Goal: Navigation & Orientation: Find specific page/section

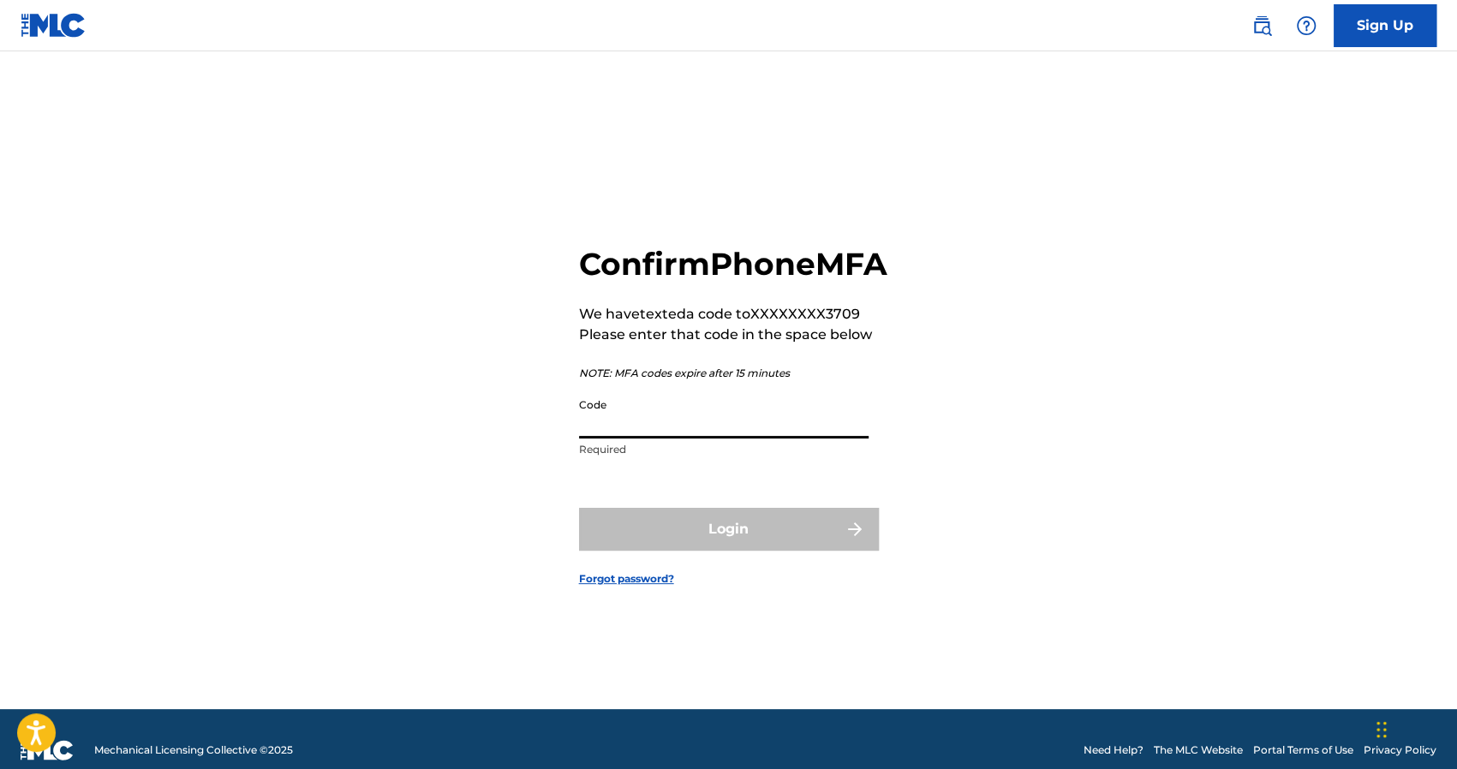
click at [684, 427] on input "Code" at bounding box center [723, 414] width 289 height 49
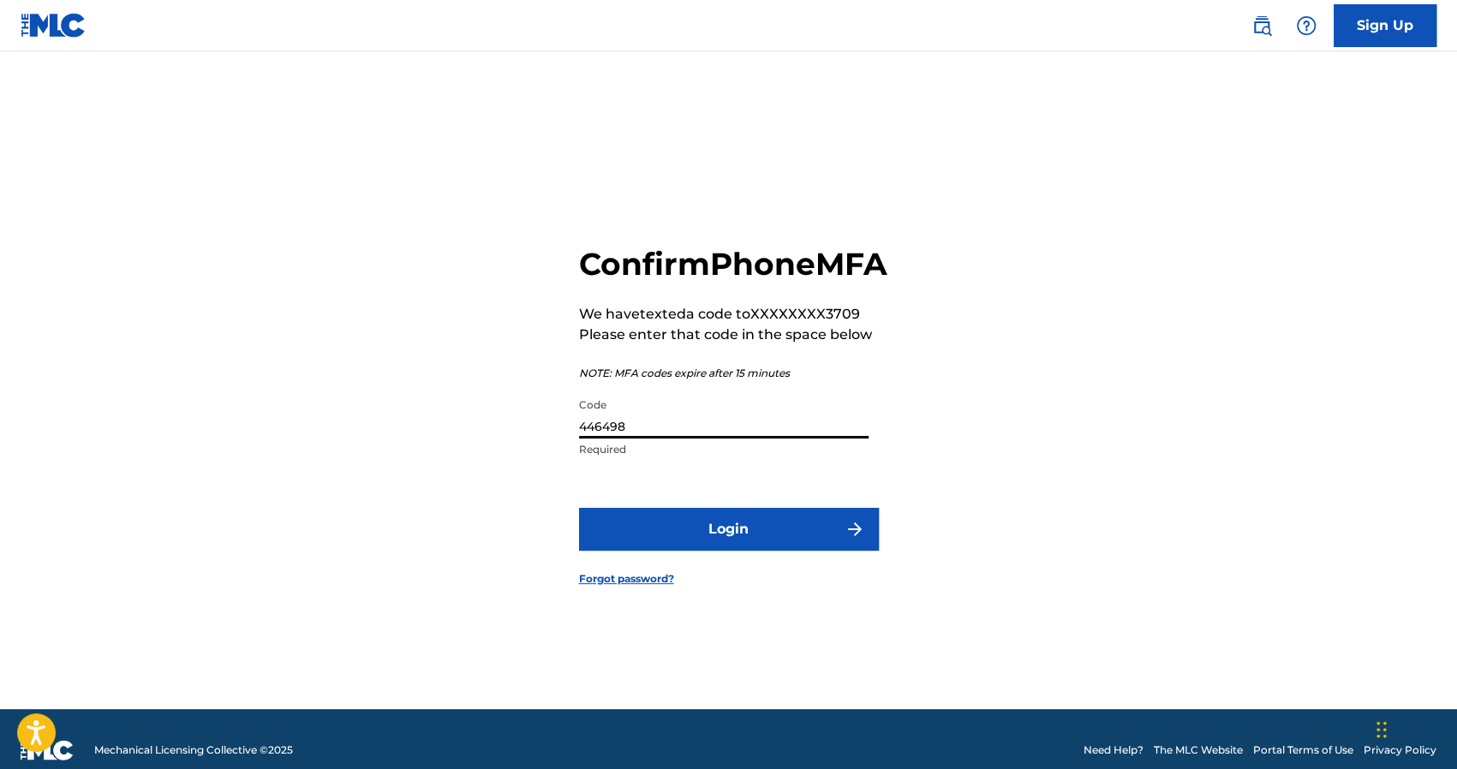
type input "446498"
click at [579, 508] on button "Login" at bounding box center [729, 529] width 300 height 43
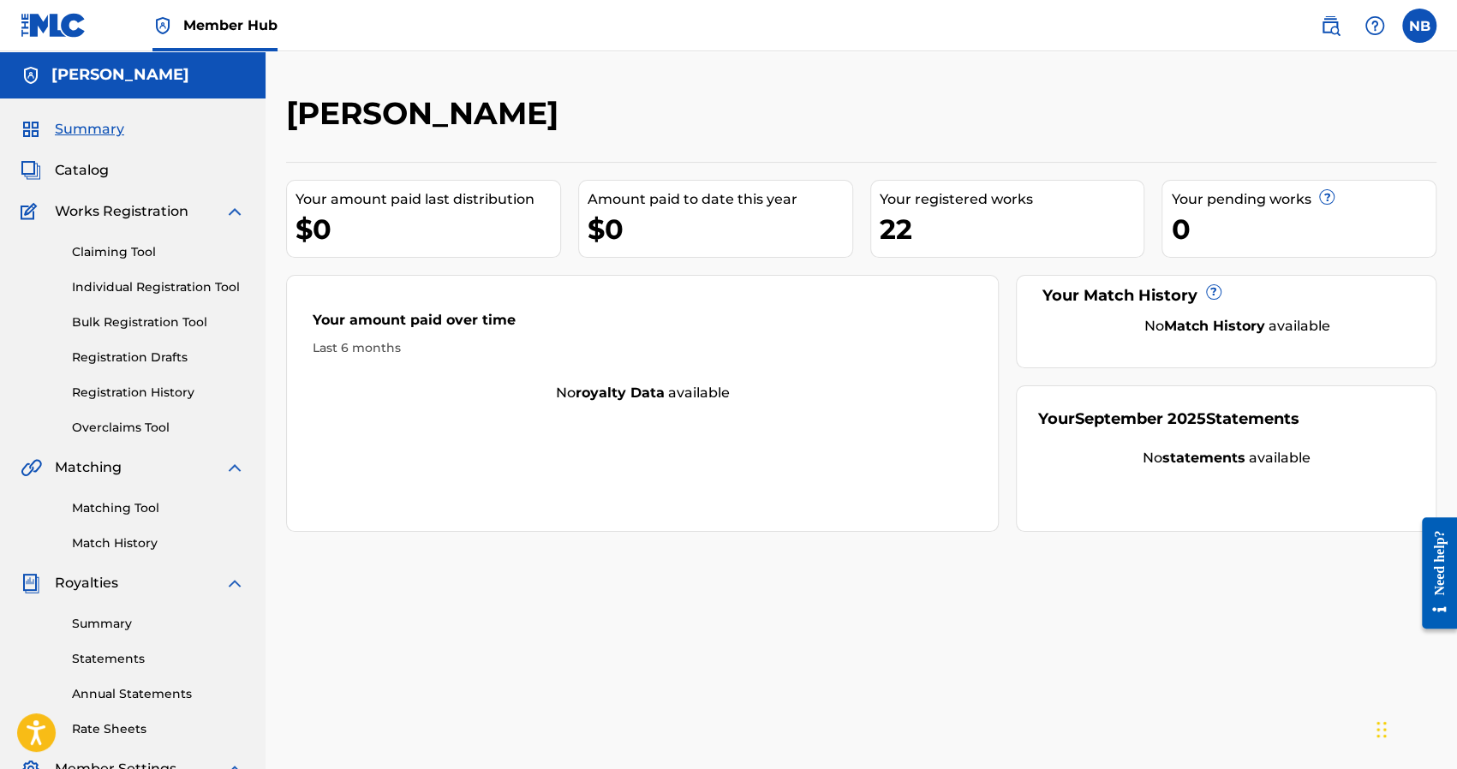
click at [368, 219] on div "$0" at bounding box center [427, 229] width 265 height 39
click at [355, 221] on div "$0" at bounding box center [427, 229] width 265 height 39
click at [379, 348] on div "Last 6 months" at bounding box center [642, 348] width 659 height 18
click at [610, 367] on div "Your amount paid over time Last 6 months" at bounding box center [642, 333] width 711 height 98
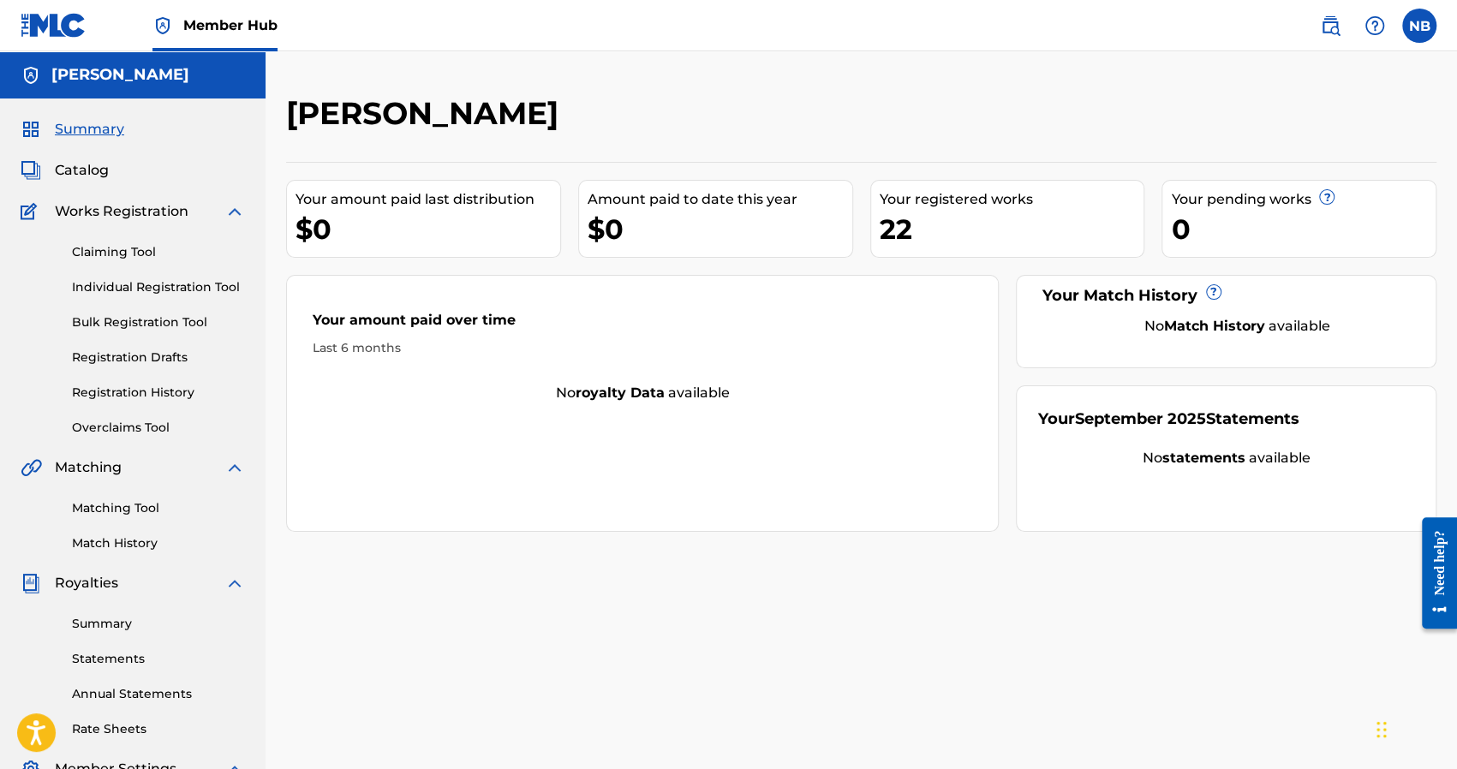
click at [1199, 454] on strong "statements" at bounding box center [1202, 458] width 83 height 16
click at [1125, 462] on div "No statements available" at bounding box center [1226, 458] width 376 height 21
click at [115, 625] on link "Summary" at bounding box center [158, 624] width 173 height 18
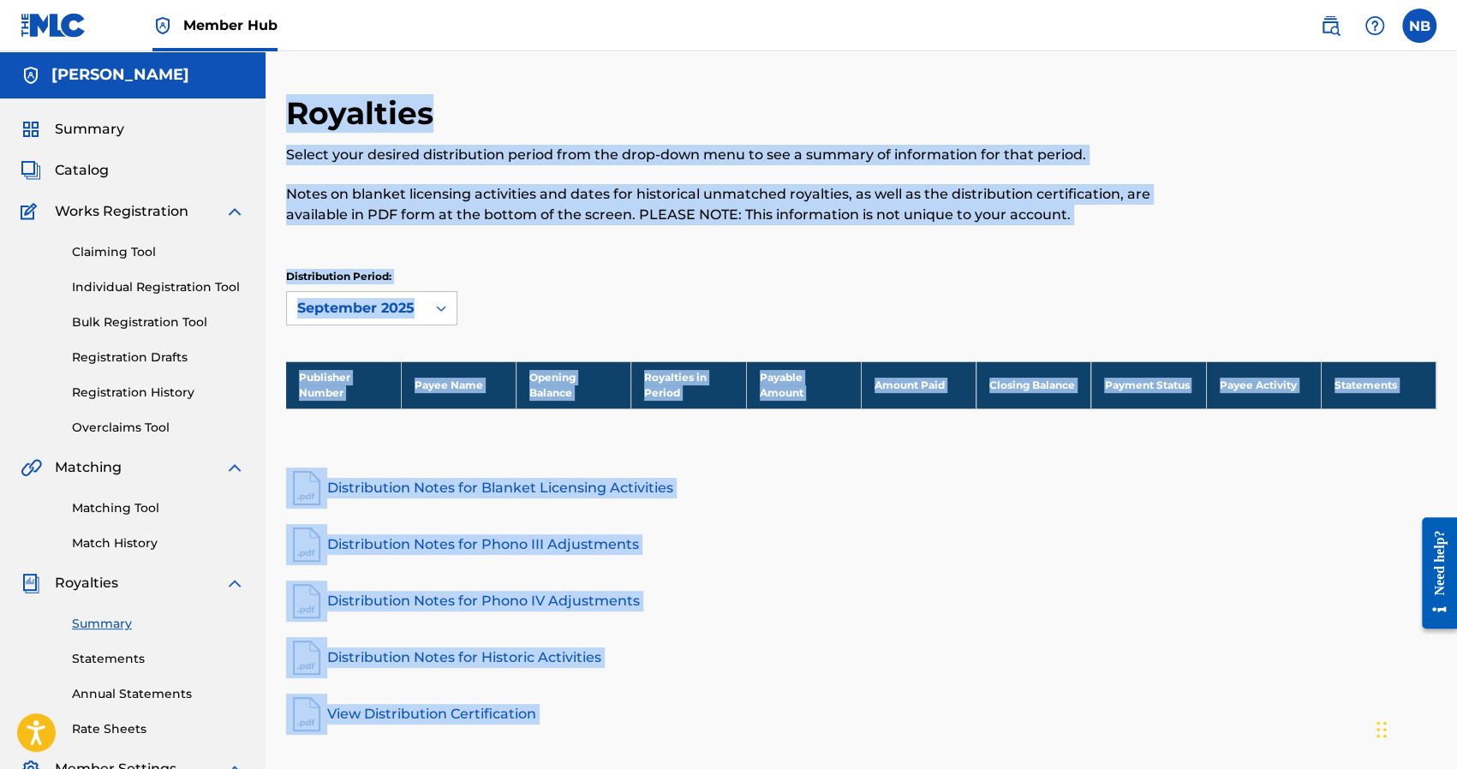
click at [564, 278] on div "Distribution Period: [DATE]" at bounding box center [861, 297] width 1150 height 57
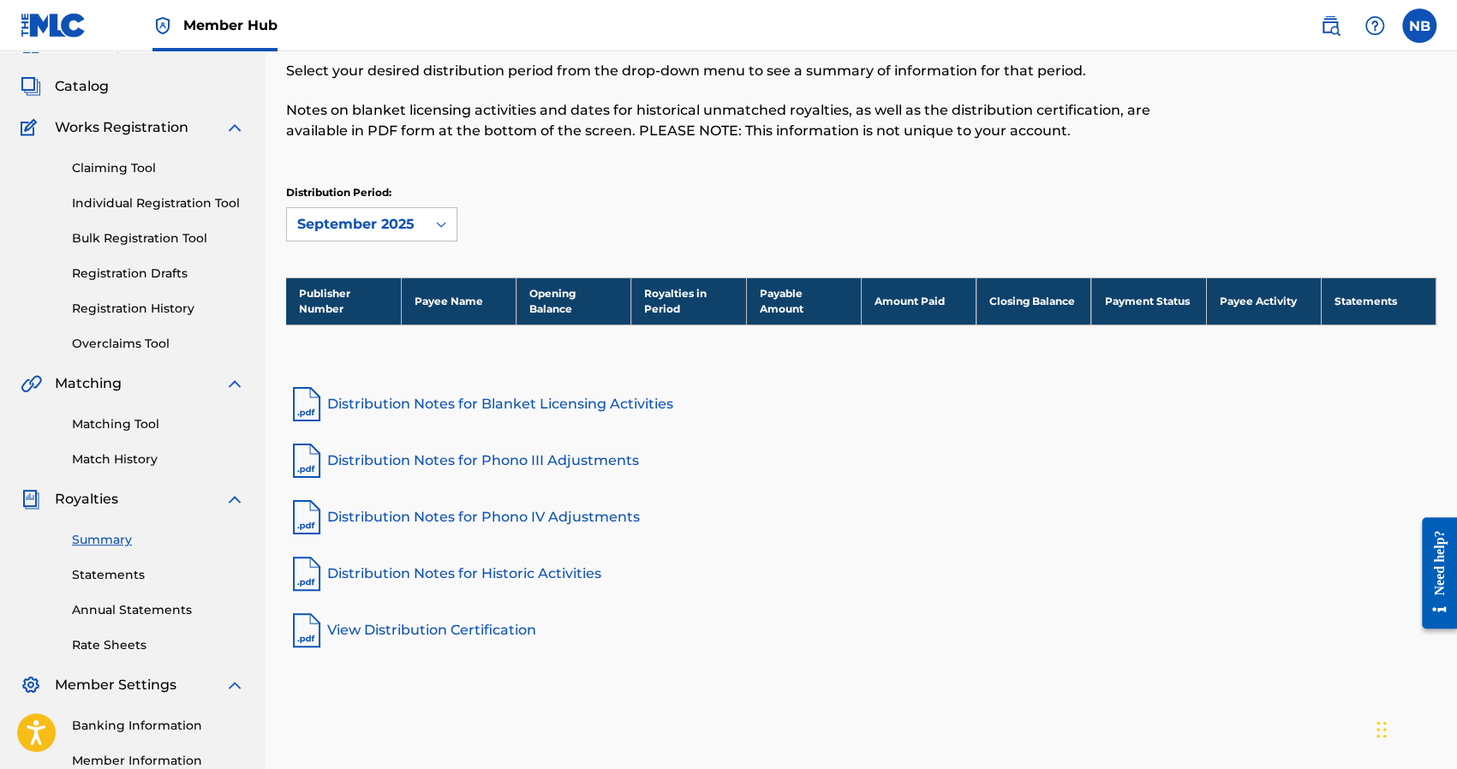
scroll to position [86, 0]
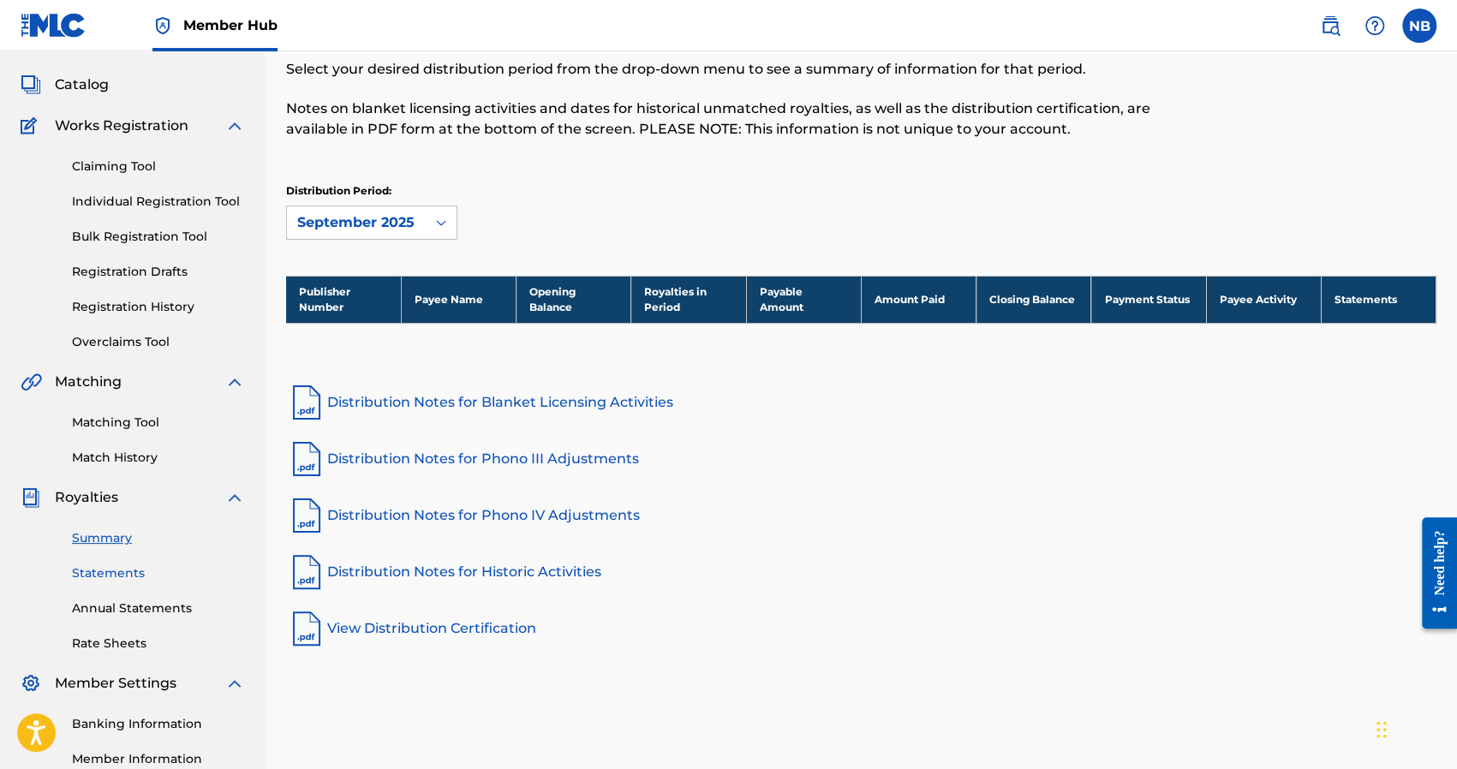
click at [125, 565] on link "Statements" at bounding box center [158, 573] width 173 height 18
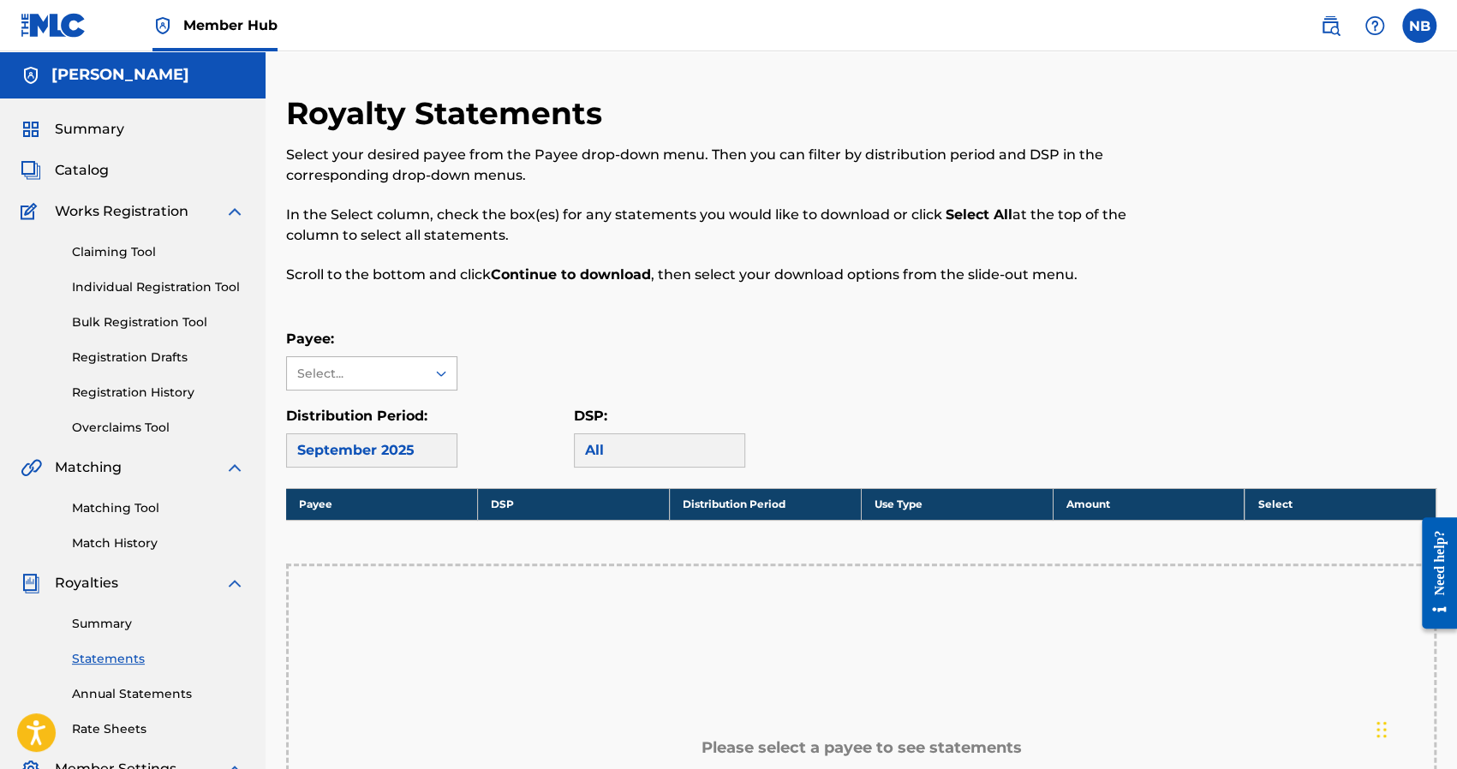
click at [372, 381] on div "Select..." at bounding box center [355, 374] width 116 height 18
click at [372, 393] on div "No options" at bounding box center [372, 408] width 170 height 34
click at [533, 373] on div "Payee: Select..." at bounding box center [861, 360] width 1150 height 62
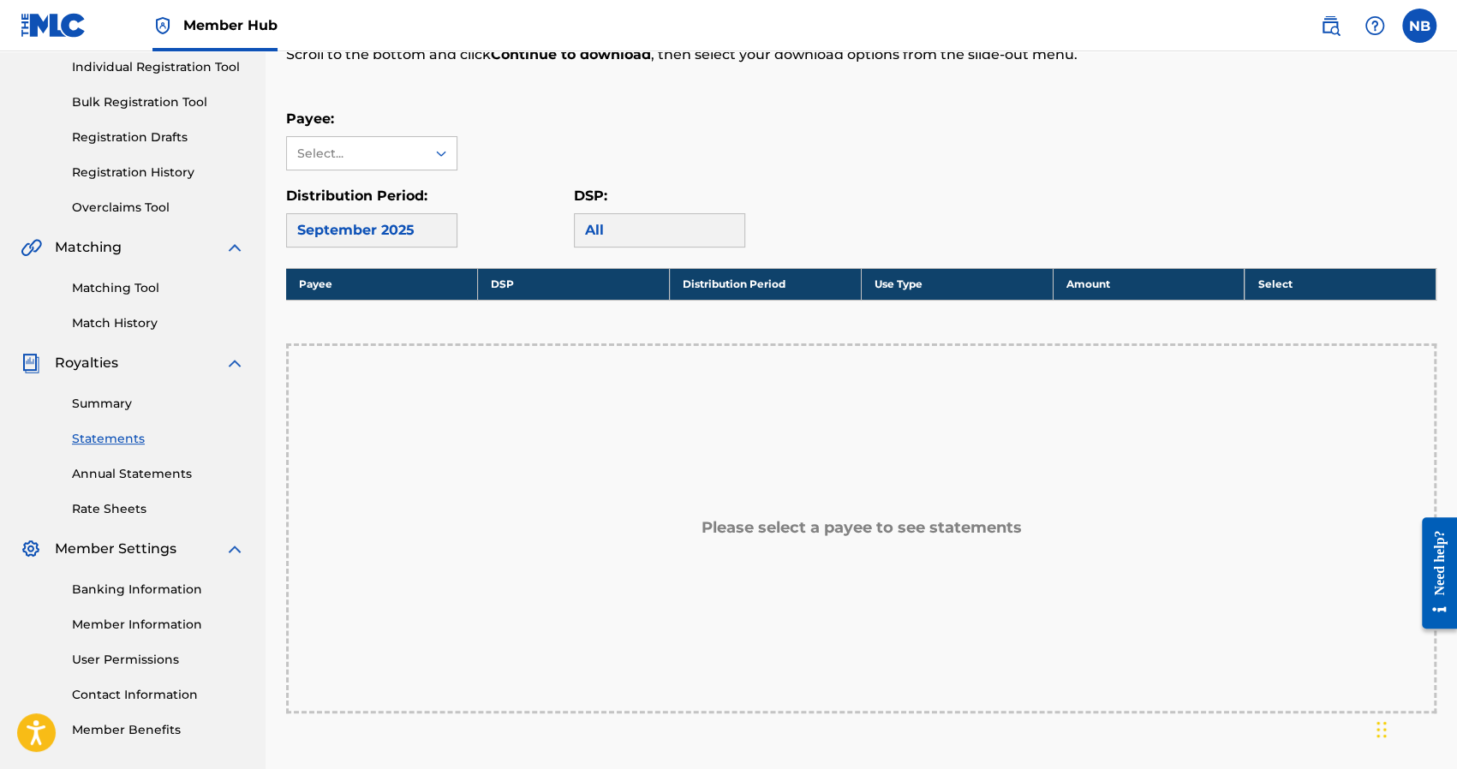
scroll to position [257, 0]
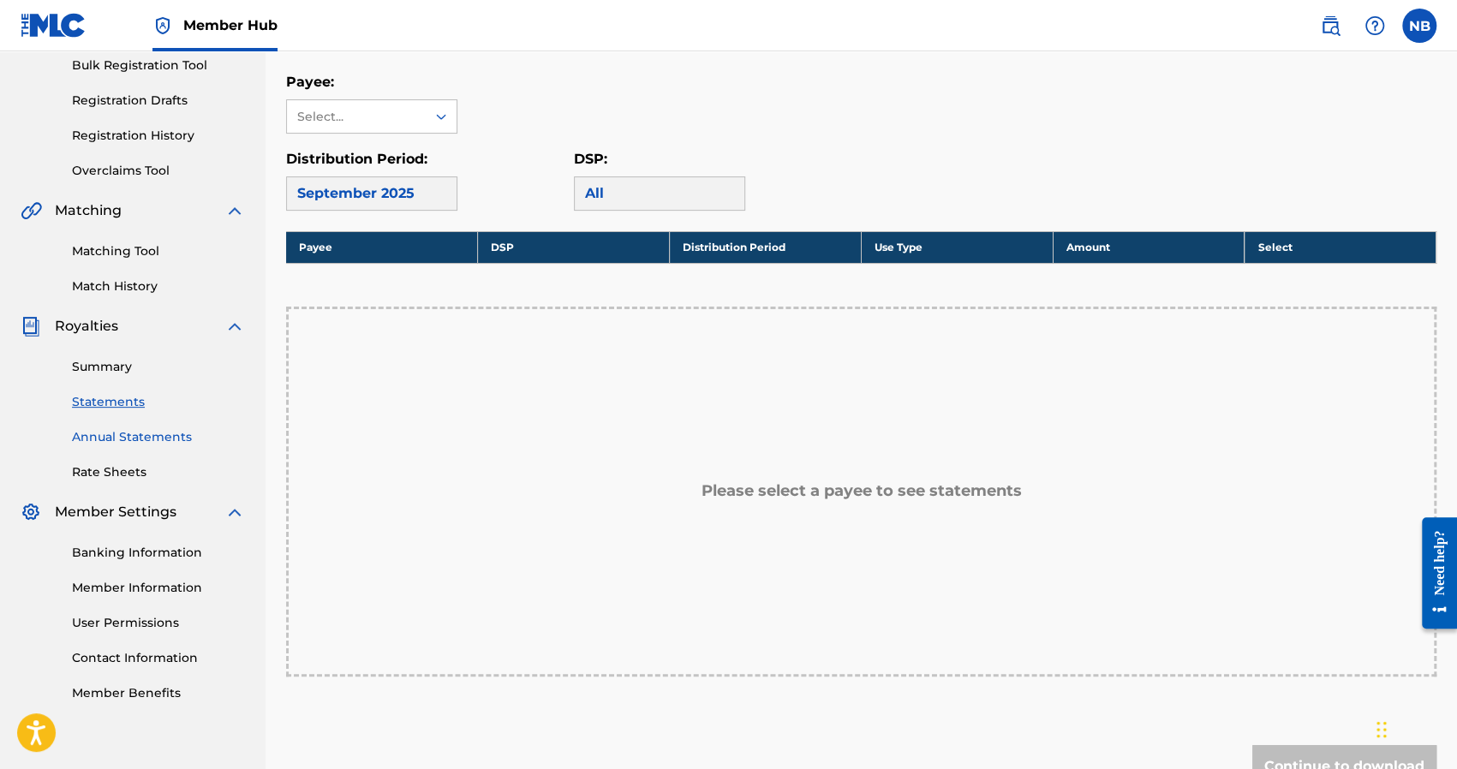
click at [130, 444] on link "Annual Statements" at bounding box center [158, 437] width 173 height 18
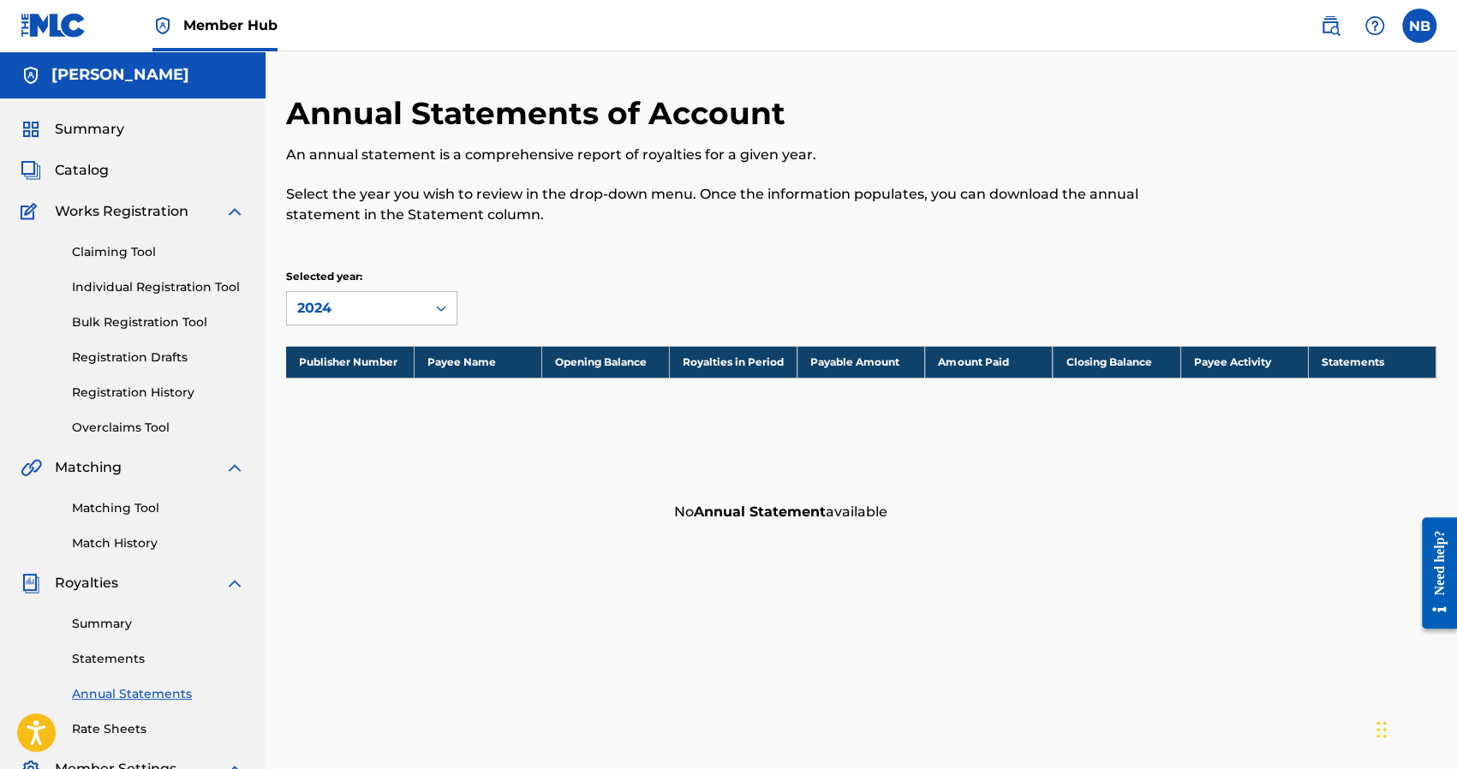
click at [265, 543] on div "Summary Catalog Works Registration Claiming Tool Individual Registration Tool B…" at bounding box center [132, 538] width 265 height 881
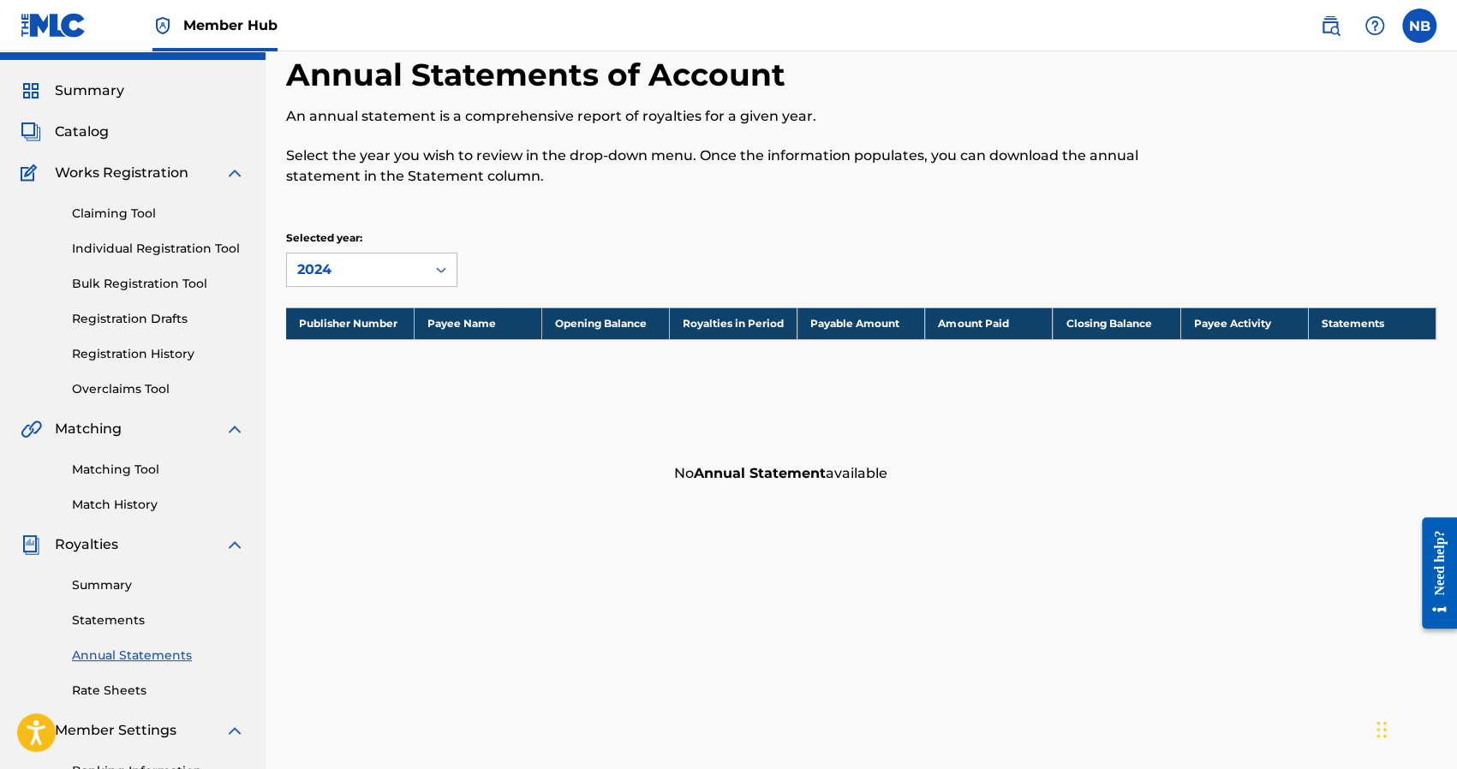
scroll to position [171, 0]
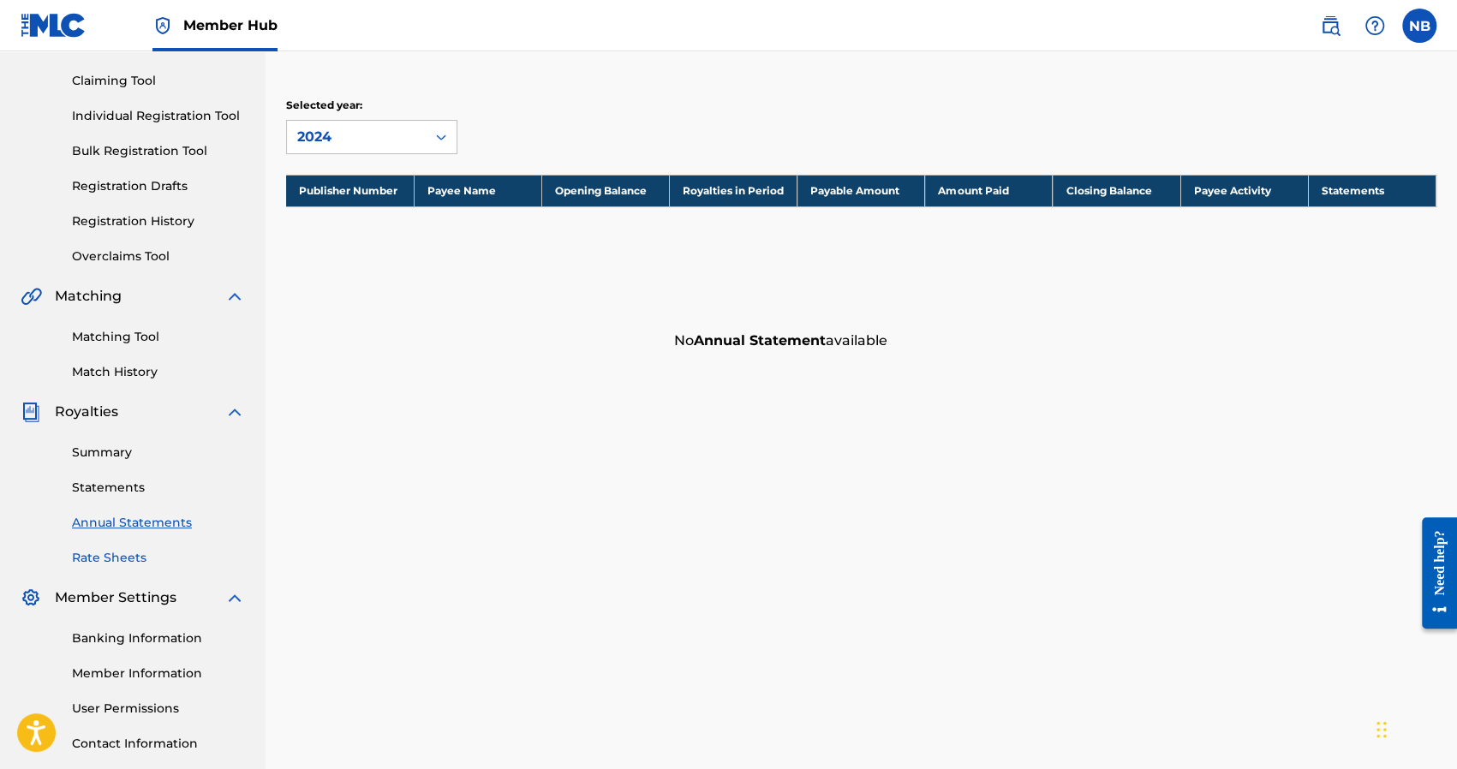
click at [96, 561] on link "Rate Sheets" at bounding box center [158, 558] width 173 height 18
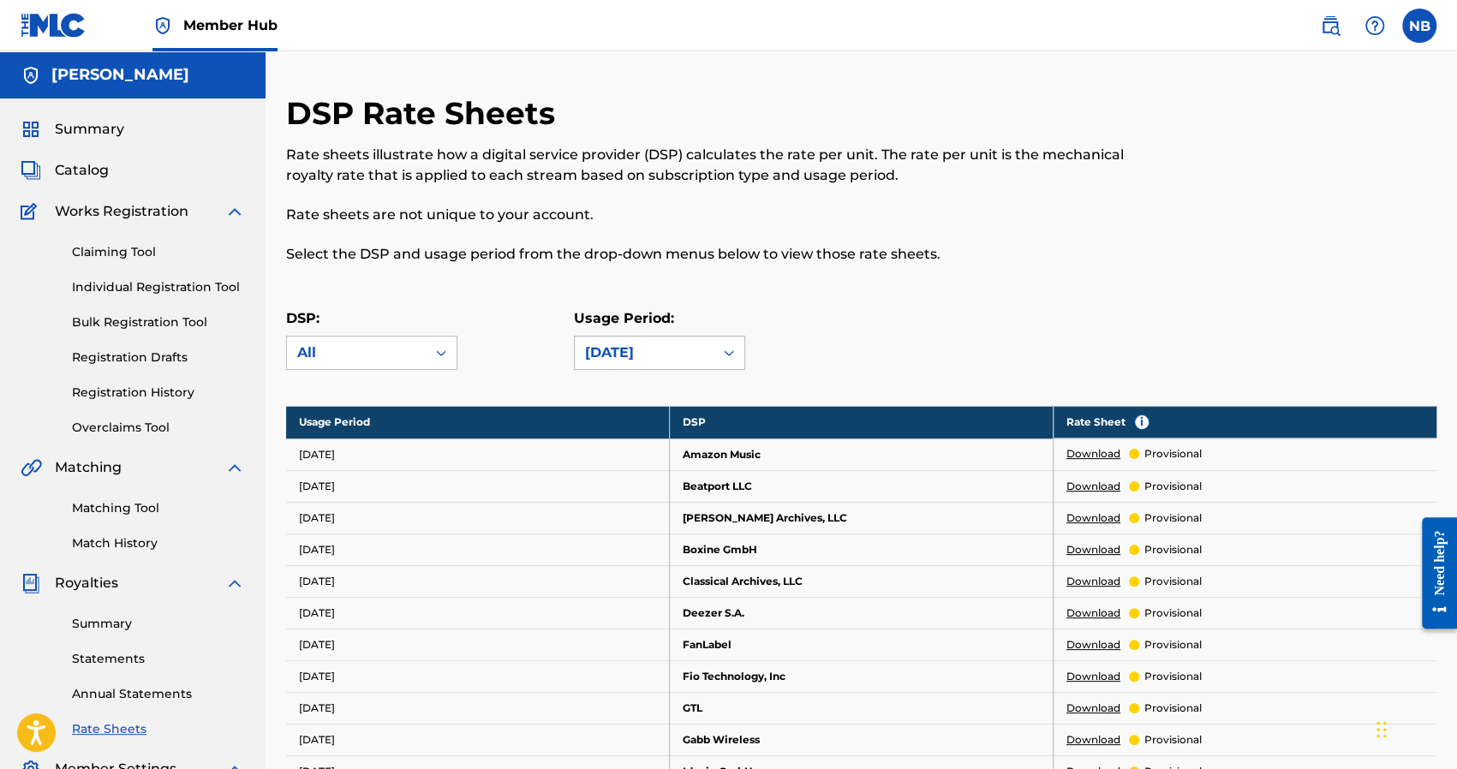
click at [611, 358] on div "[DATE]" at bounding box center [644, 353] width 118 height 21
click at [692, 277] on div "DSP Rate Sheets Rate sheets illustrate how a digital service provider (DSP) cal…" at bounding box center [729, 189] width 886 height 190
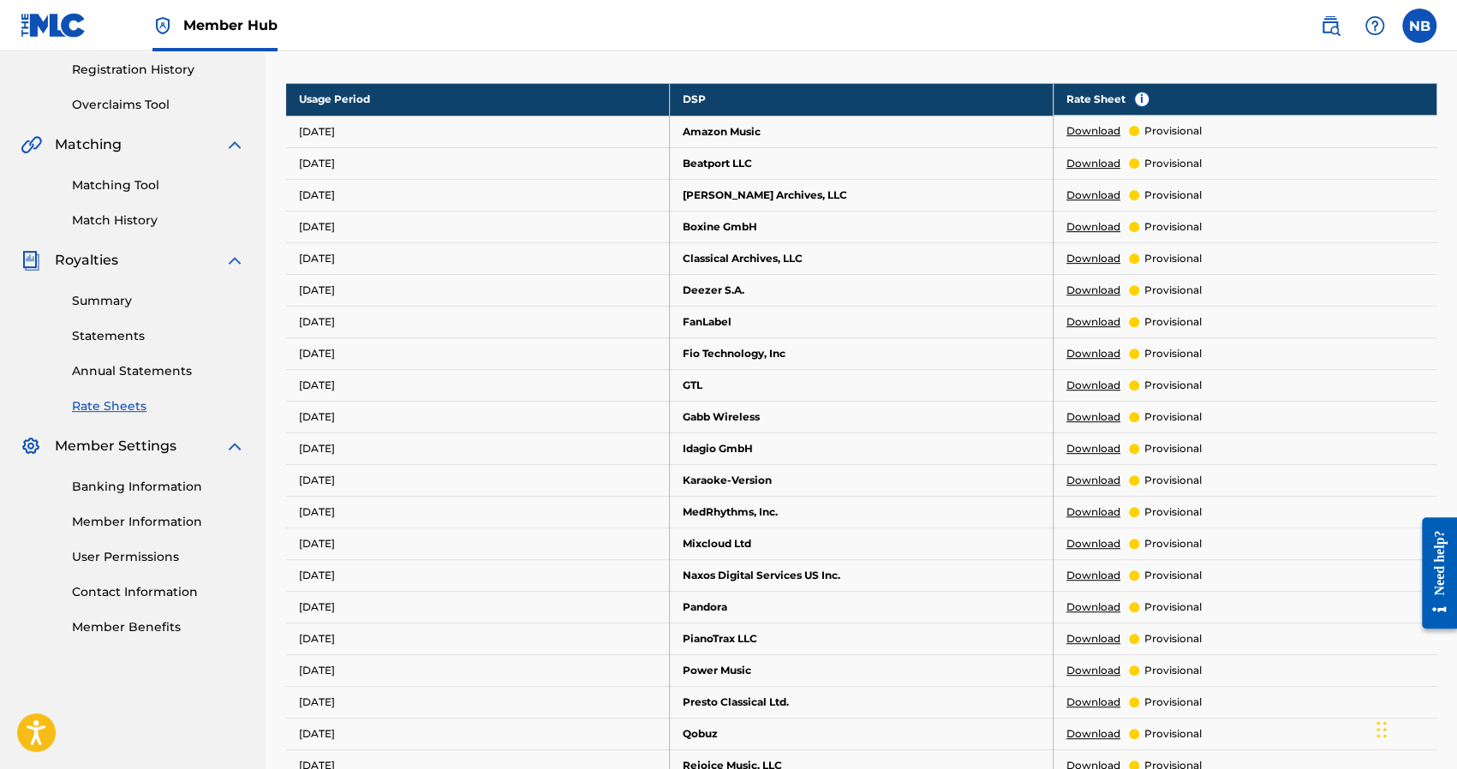
scroll to position [257, 0]
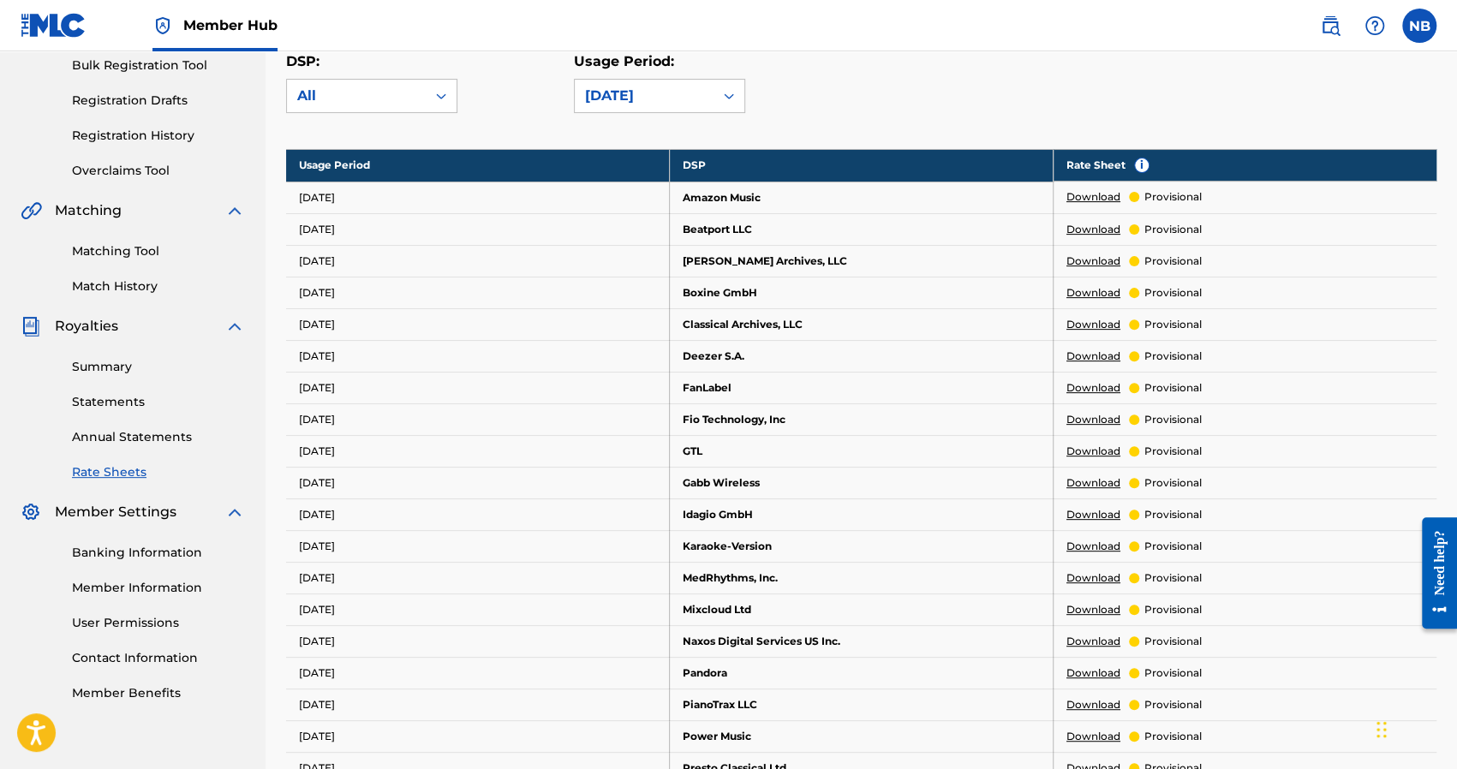
click at [117, 553] on link "Banking Information" at bounding box center [158, 553] width 173 height 18
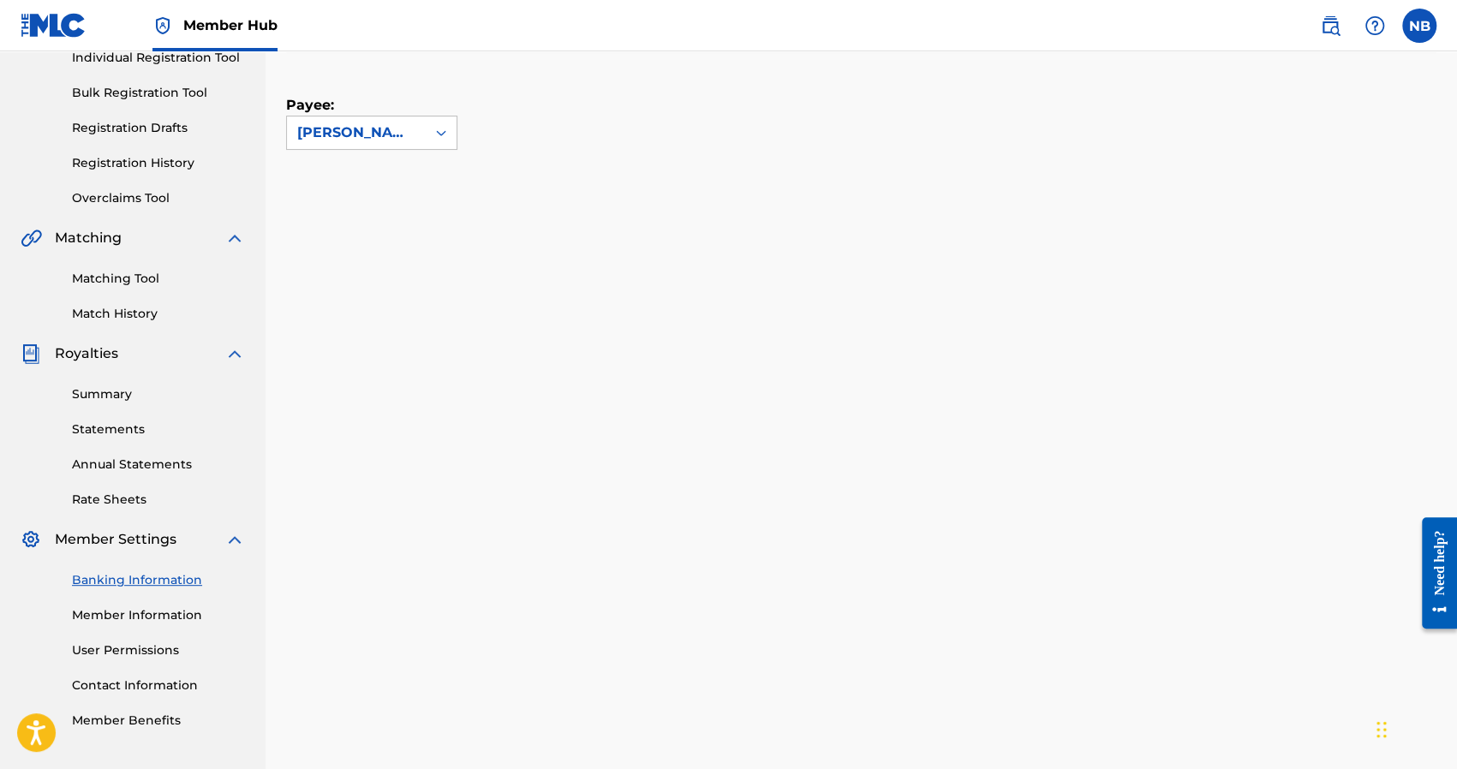
scroll to position [257, 0]
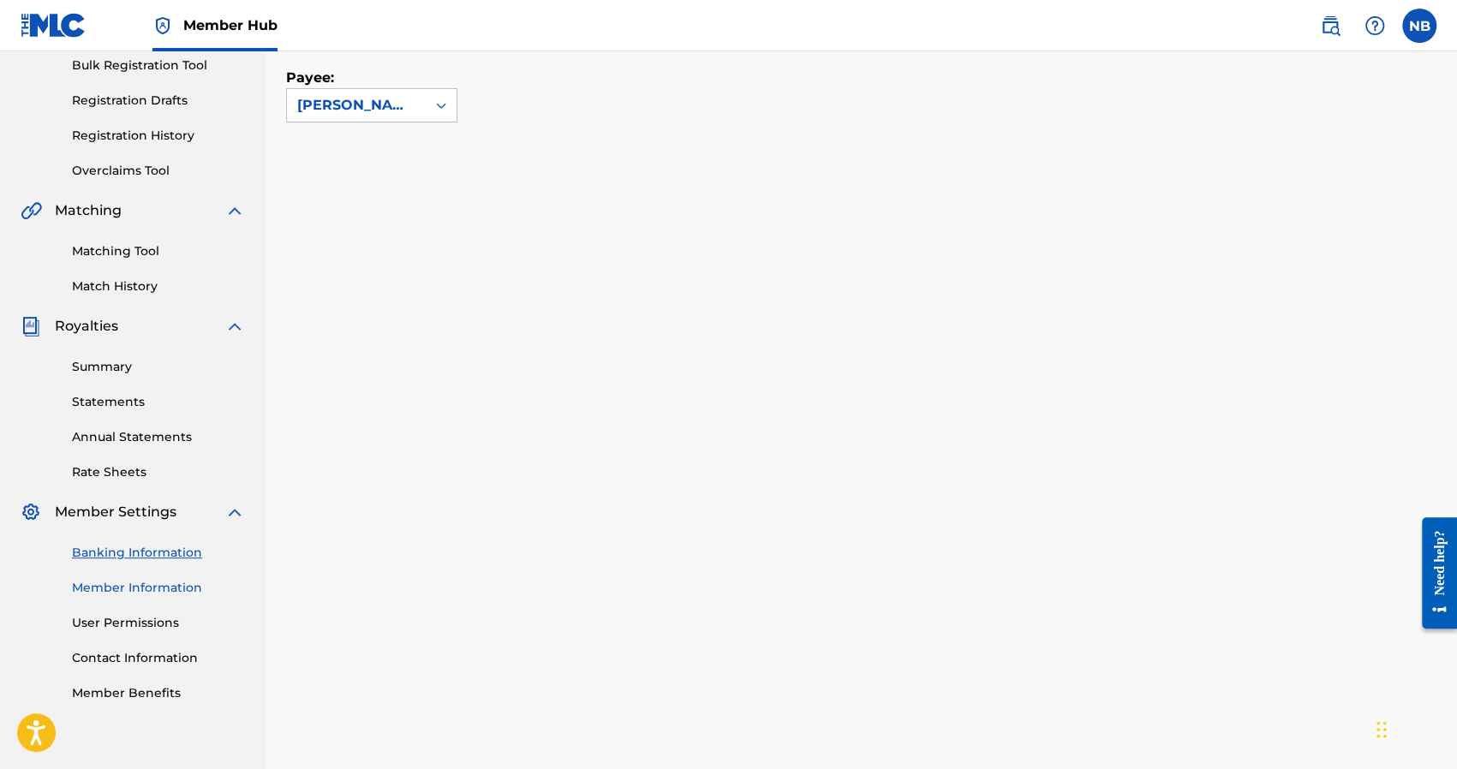
click at [140, 583] on link "Member Information" at bounding box center [158, 588] width 173 height 18
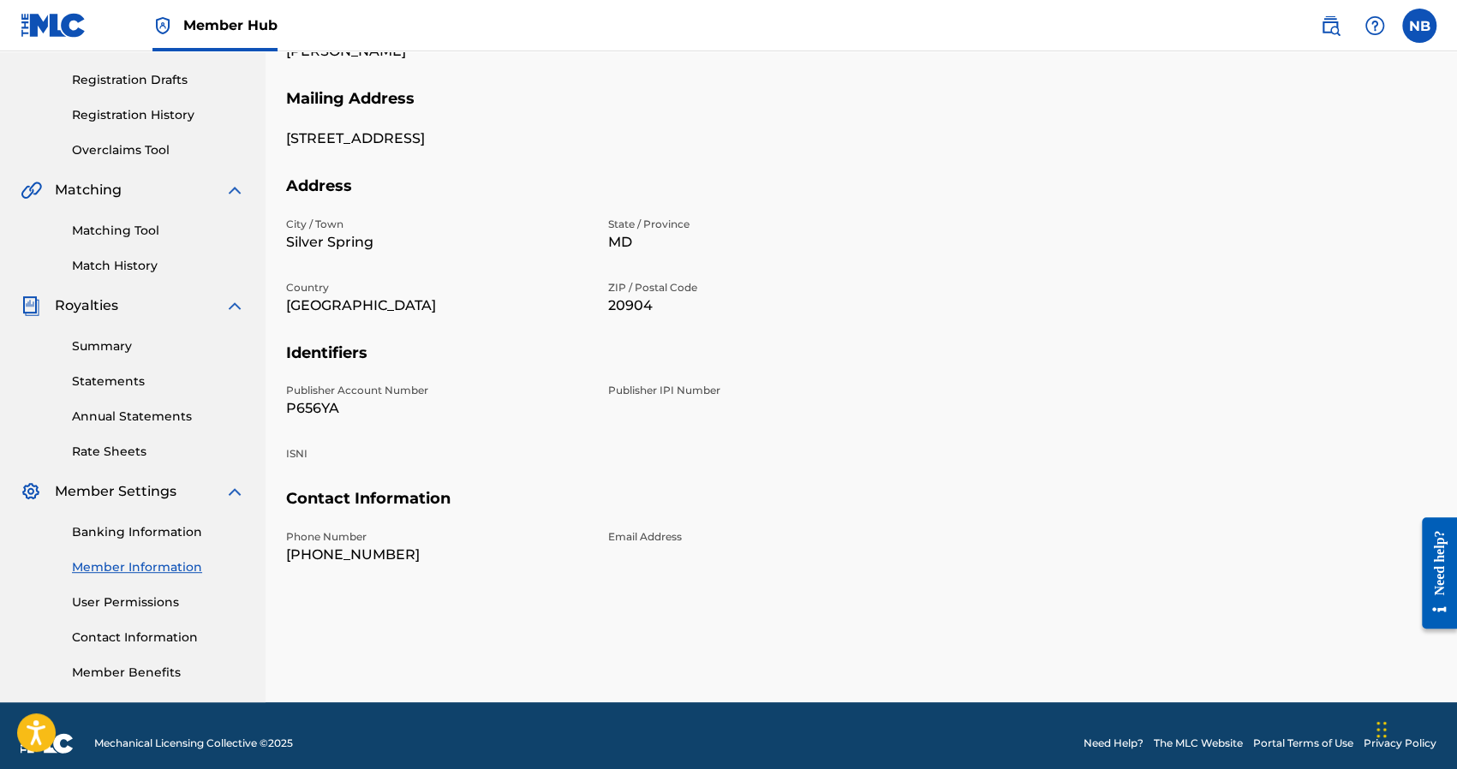
scroll to position [293, 0]
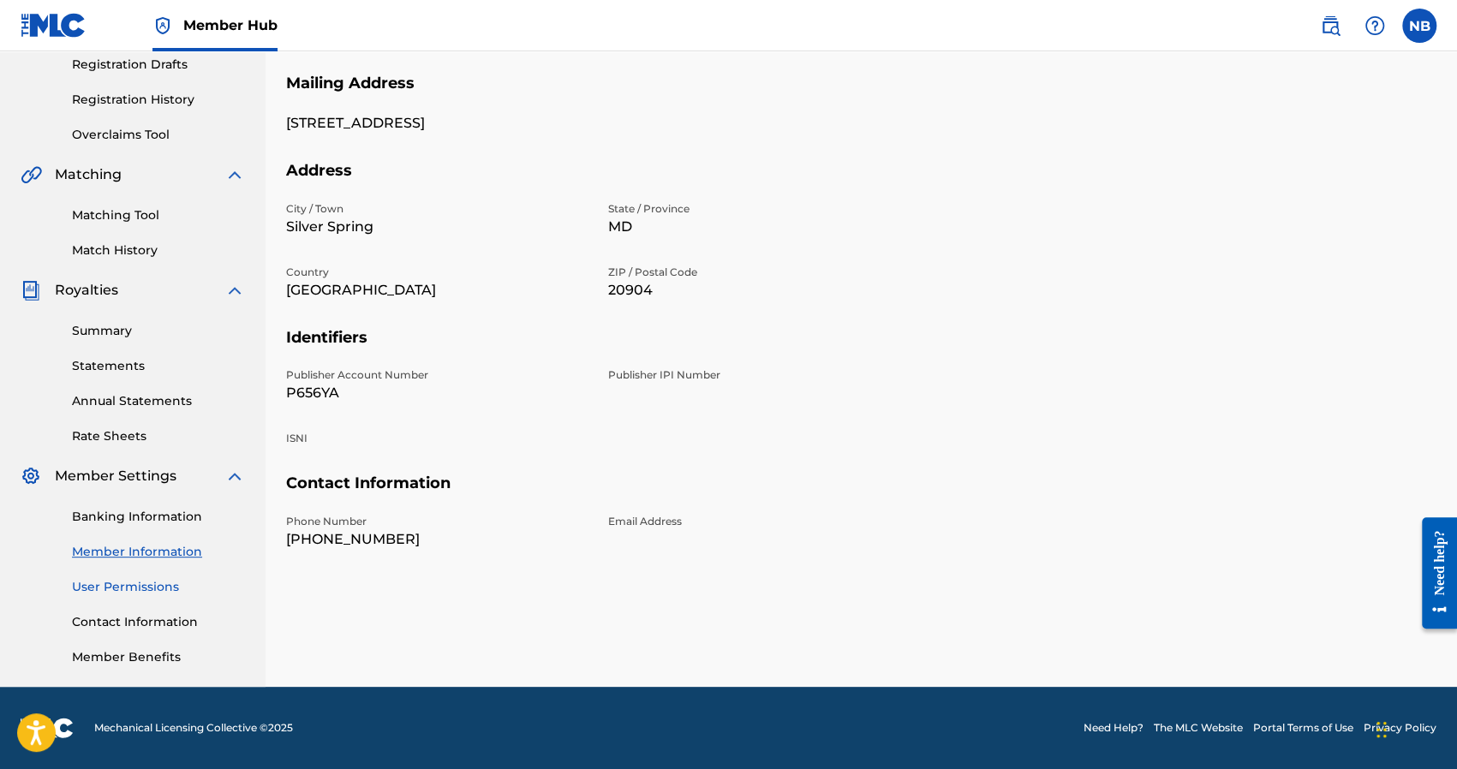
click at [144, 580] on link "User Permissions" at bounding box center [158, 587] width 173 height 18
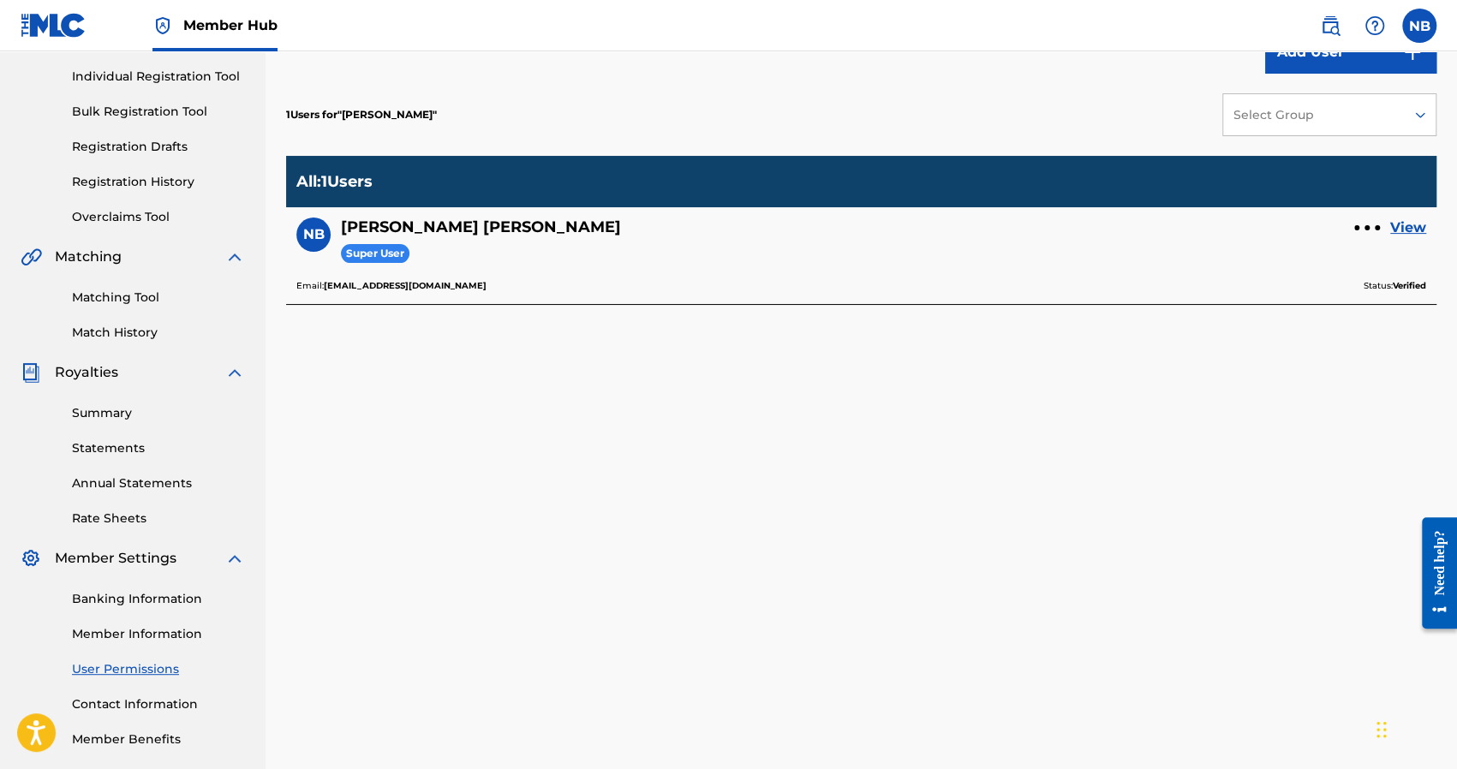
scroll to position [257, 0]
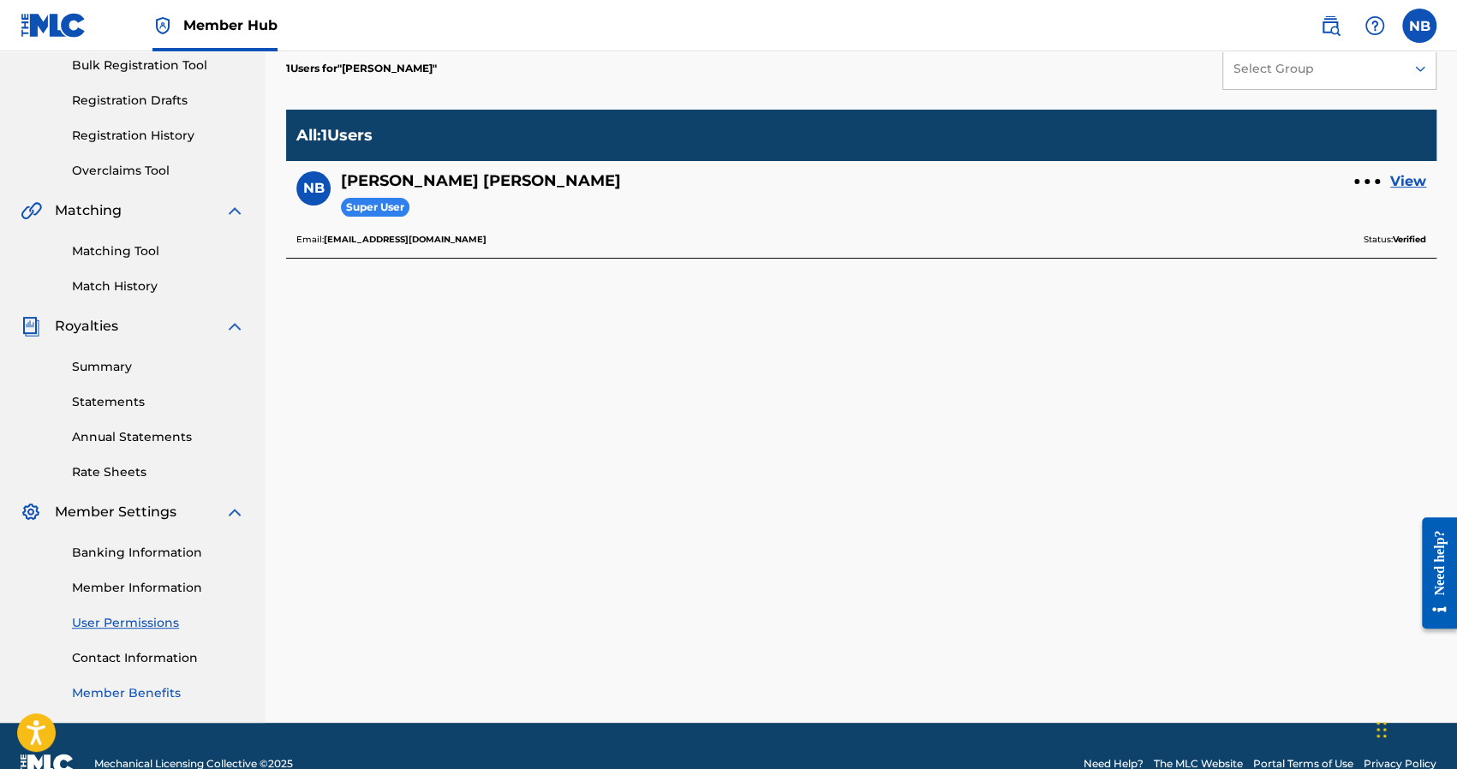
click at [144, 691] on link "Member Benefits" at bounding box center [158, 693] width 173 height 18
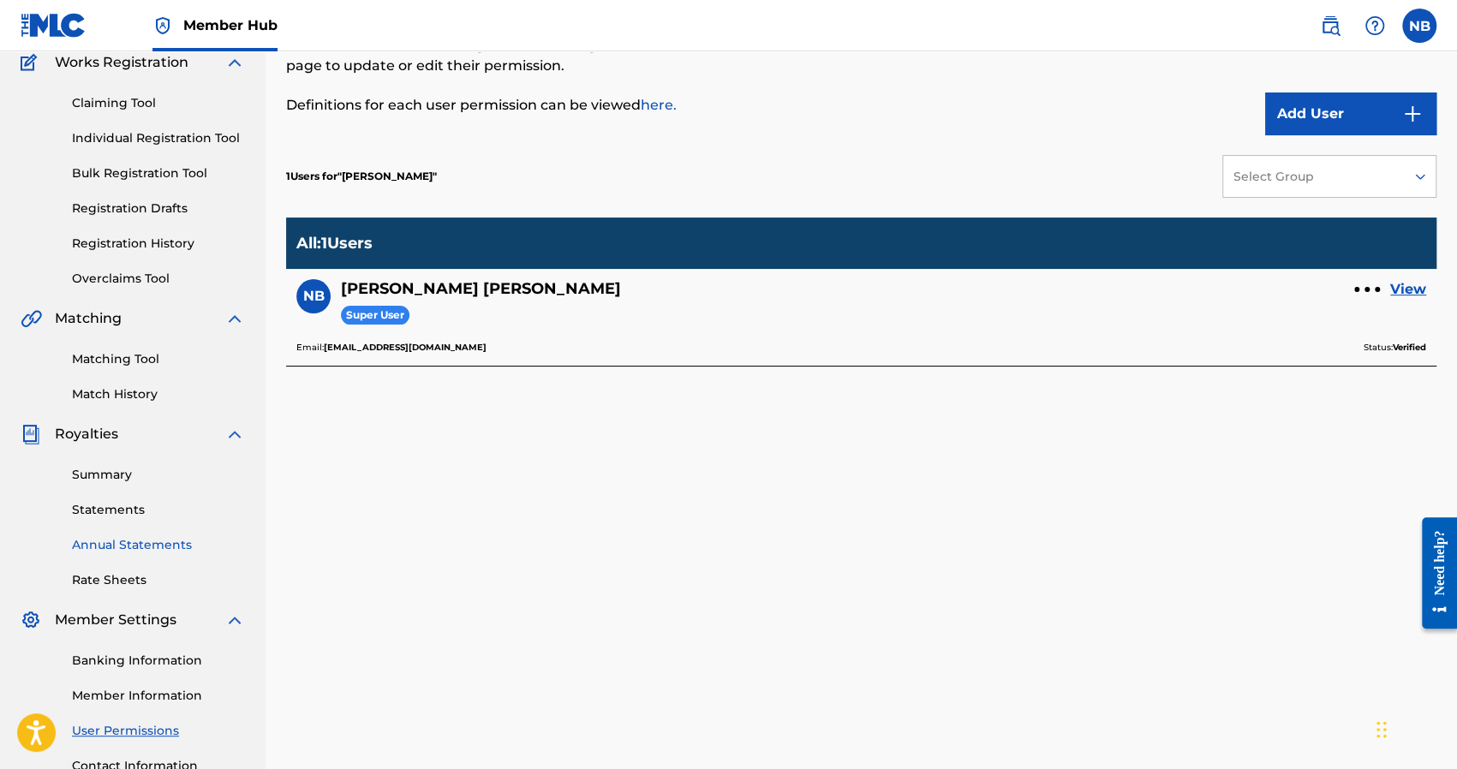
scroll to position [0, 0]
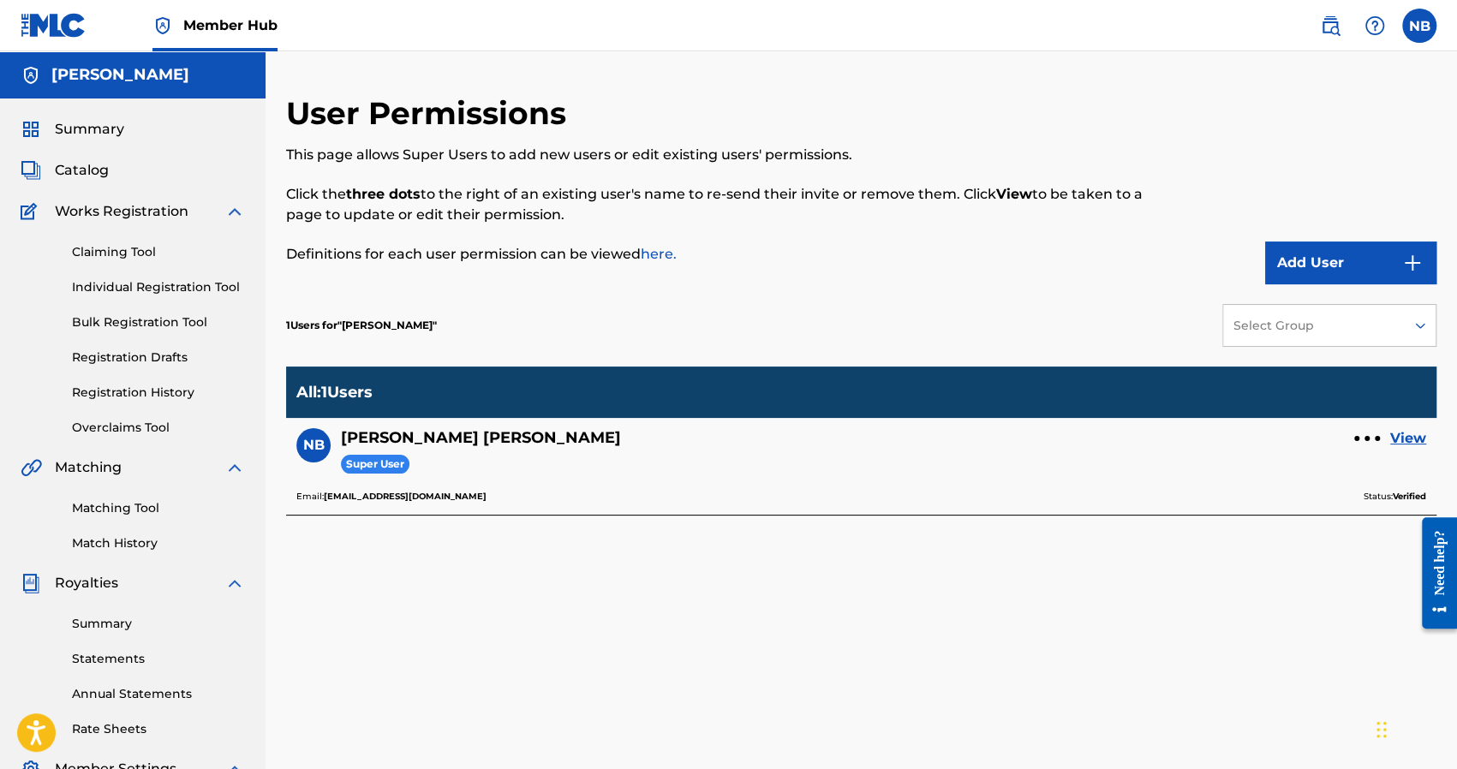
click at [1448, 583] on div "Need help?" at bounding box center [1439, 562] width 23 height 65
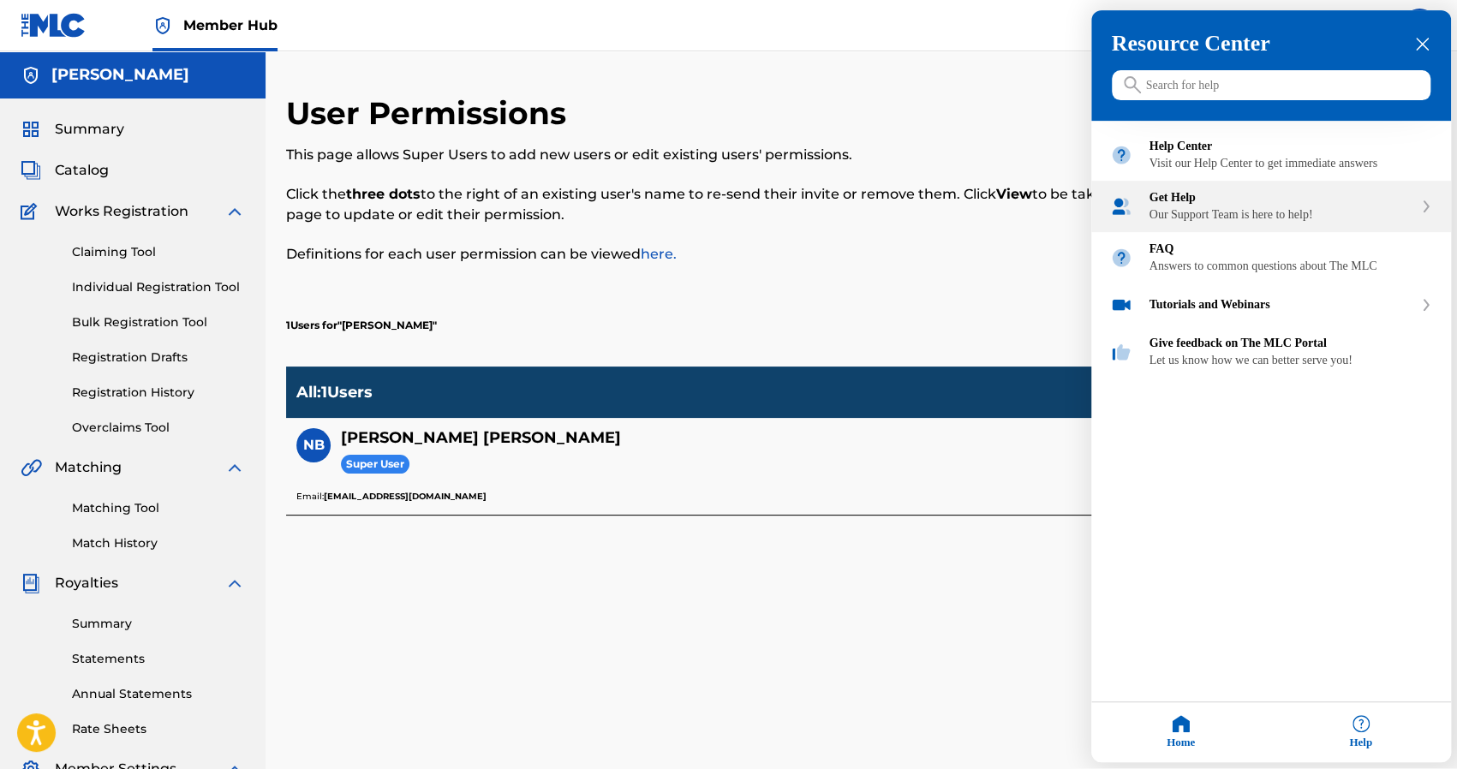
click at [1227, 206] on div "Get Help" at bounding box center [1281, 199] width 264 height 14
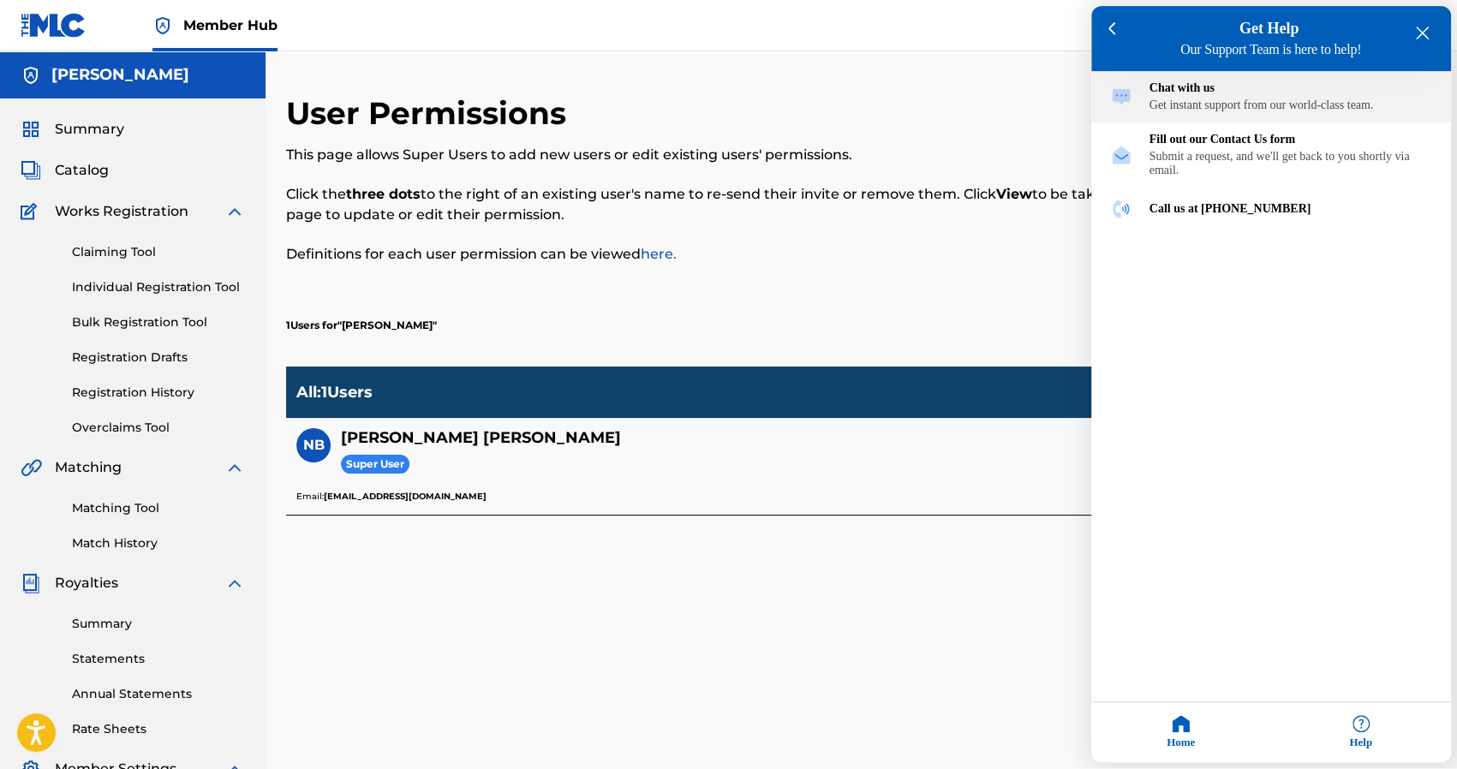
click at [1220, 87] on div "Chat with us" at bounding box center [1290, 89] width 283 height 14
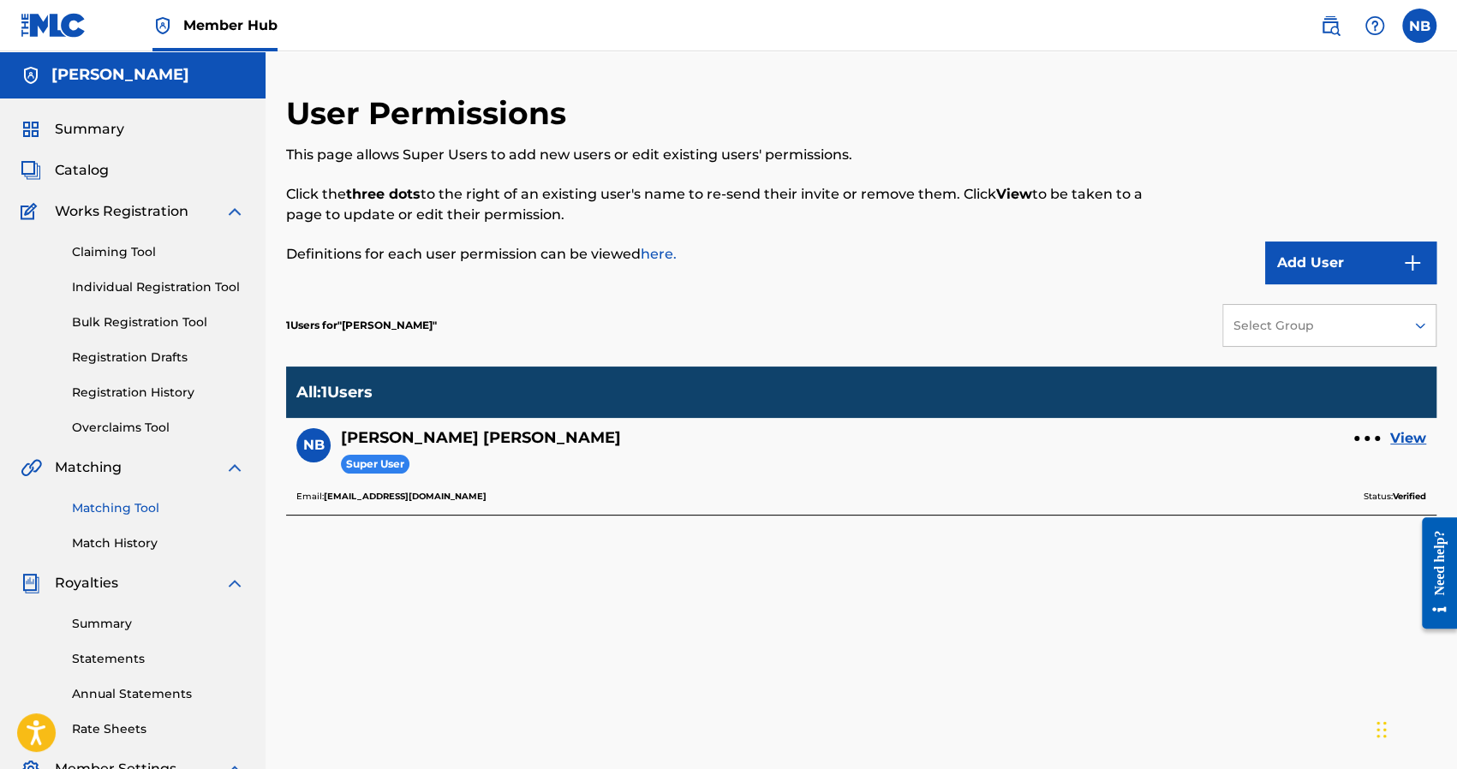
click at [130, 510] on link "Matching Tool" at bounding box center [158, 508] width 173 height 18
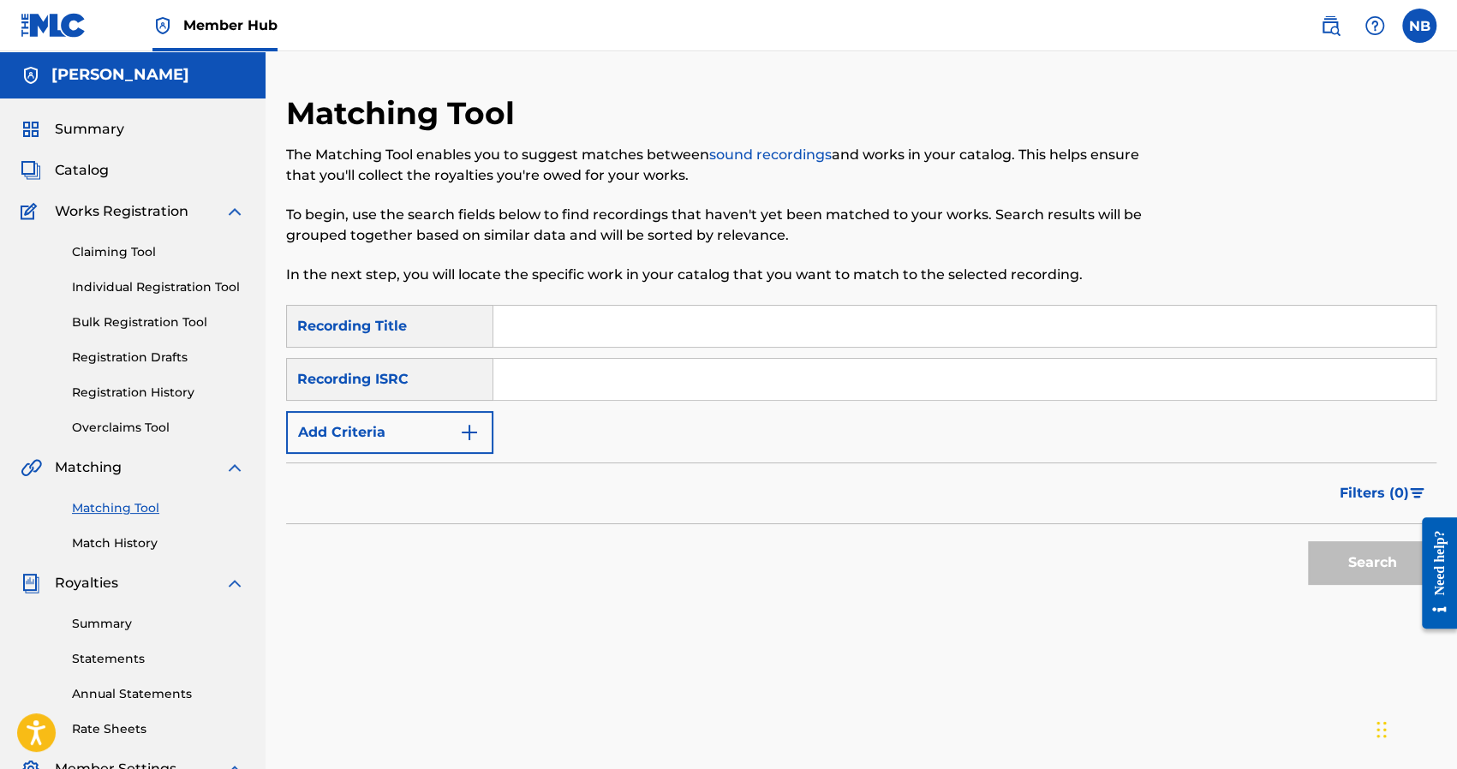
click at [586, 497] on div "Filters ( 0 )" at bounding box center [861, 493] width 1150 height 62
